Goal: Check status: Check status

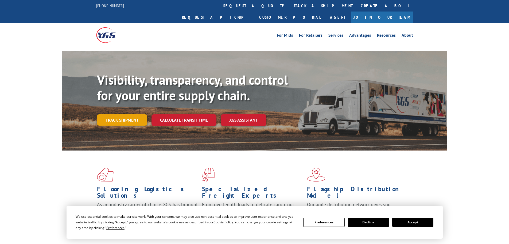
click at [135, 114] on link "Track shipment" at bounding box center [122, 119] width 50 height 11
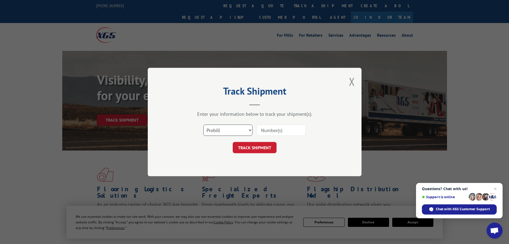
click at [251, 129] on select "Select category... Probill BOL PO" at bounding box center [227, 129] width 49 height 11
select select "po"
click at [203, 124] on select "Select category... Probill BOL PO" at bounding box center [227, 129] width 49 height 11
click at [280, 131] on input at bounding box center [281, 129] width 49 height 11
type input "52839"
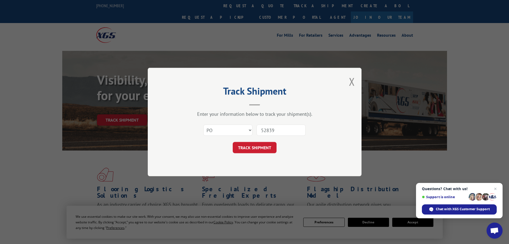
click at [255, 145] on button "TRACK SHIPMENT" at bounding box center [255, 147] width 44 height 11
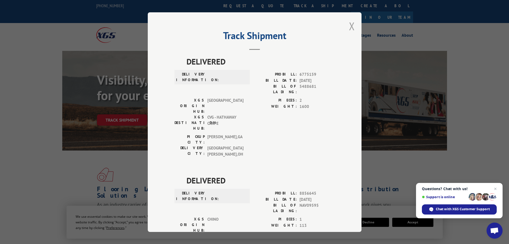
click at [351, 25] on button "Close modal" at bounding box center [352, 26] width 6 height 14
